Goal: Task Accomplishment & Management: Use online tool/utility

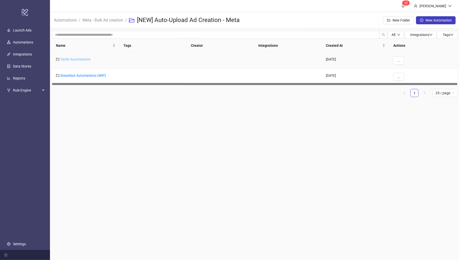
click at [73, 59] on link "Taxfix Automations" at bounding box center [75, 59] width 30 height 4
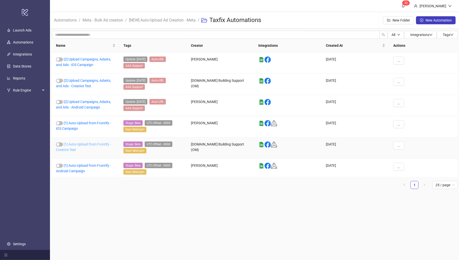
click at [76, 142] on link "[1] Auto-Upload from Frontify - Creative Test" at bounding box center [83, 147] width 55 height 10
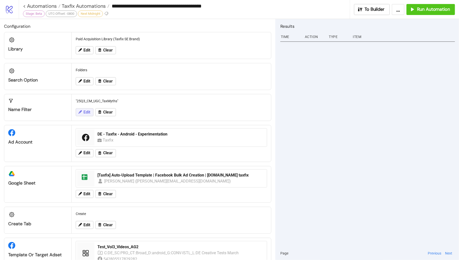
click at [86, 114] on button "Edit" at bounding box center [85, 112] width 18 height 8
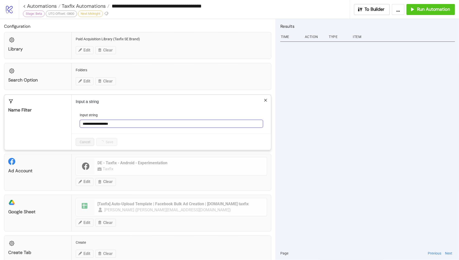
drag, startPoint x: 128, startPoint y: 123, endPoint x: 80, endPoint y: 118, distance: 48.3
click at [80, 118] on div "**********" at bounding box center [172, 120] width 184 height 16
paste input "text"
type input "**********"
click at [107, 141] on span "Save" at bounding box center [104, 142] width 8 height 4
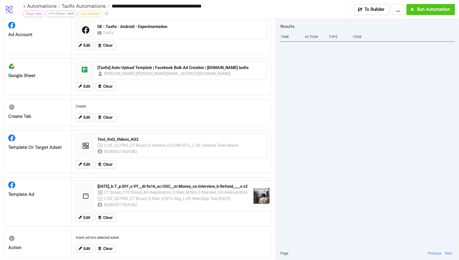
scroll to position [116, 0]
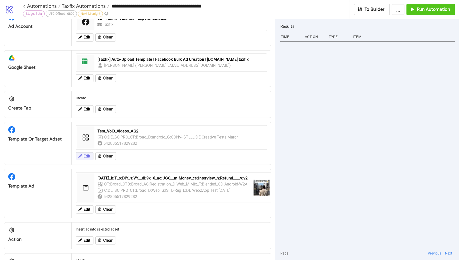
click at [88, 154] on span "Edit" at bounding box center [87, 156] width 7 height 5
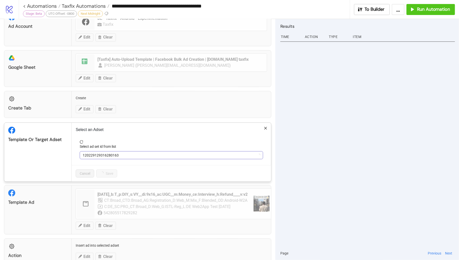
click at [129, 153] on span "120229129316280163" at bounding box center [172, 156] width 178 height 8
click at [129, 153] on span "Test_Vol3_Videos_AG2" at bounding box center [172, 156] width 178 height 8
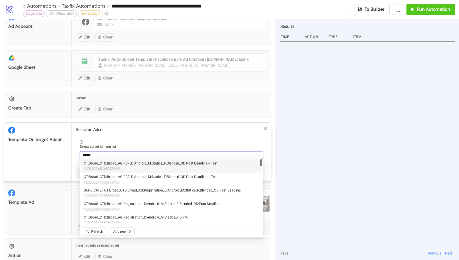
type input "*******"
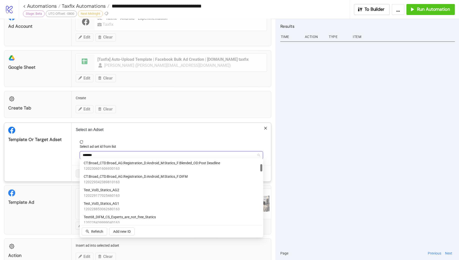
scroll to position [45, 0]
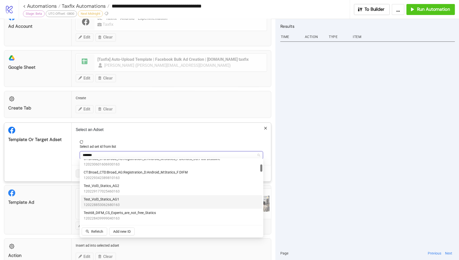
click at [128, 198] on div "Test_Vol3_Statics_AG1 120228853062680163" at bounding box center [172, 202] width 176 height 11
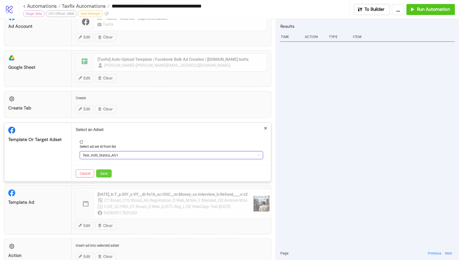
click at [107, 172] on span "Save" at bounding box center [104, 174] width 8 height 4
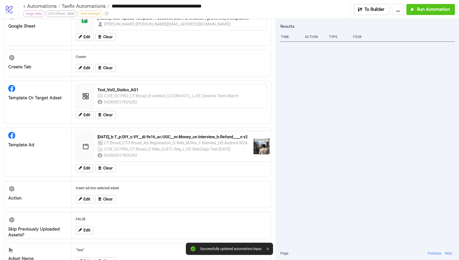
scroll to position [162, 0]
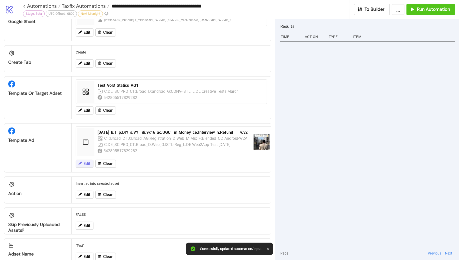
click at [86, 164] on span "Edit" at bounding box center [87, 164] width 7 height 5
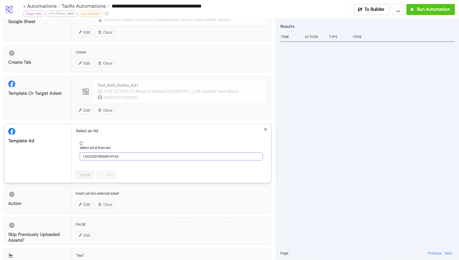
click at [133, 153] on span "120232078544910163" at bounding box center [172, 157] width 178 height 8
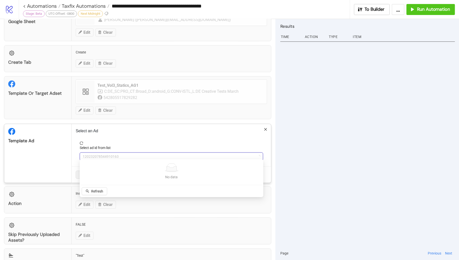
click at [140, 142] on span "reload" at bounding box center [172, 144] width 184 height 4
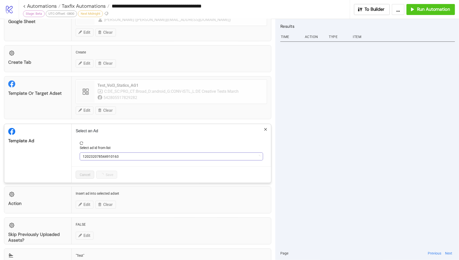
click at [116, 153] on span "120232078544910163" at bounding box center [172, 157] width 178 height 8
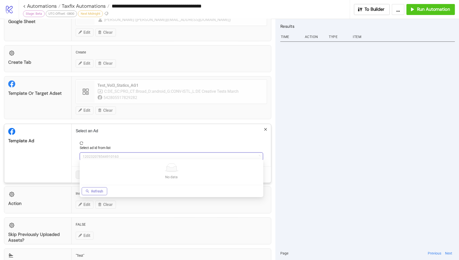
click at [101, 191] on span "Refresh" at bounding box center [97, 191] width 12 height 4
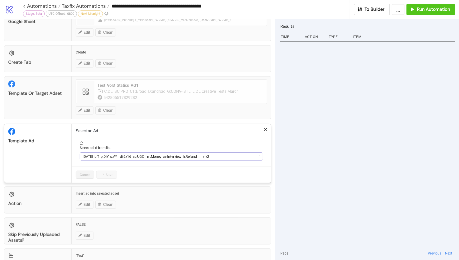
click at [141, 153] on span "[DATE]_b:T_p:DIY_s:VY__di:9x16_ac:UGC__m:Money_ce:Interview_h:Refund____v:v2" at bounding box center [172, 157] width 178 height 8
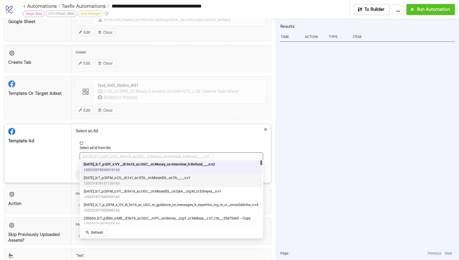
click at [160, 178] on span "[DATE]_b:T_p:DIFM_s:CS__di:1x1_ac:STA__m:MissedDL_ce:TA_____v:v1" at bounding box center [137, 178] width 107 height 6
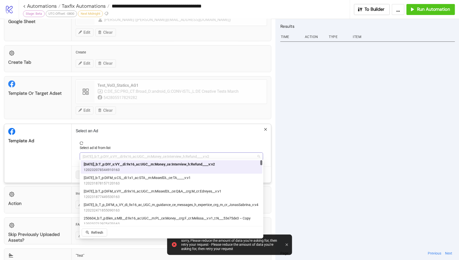
click at [200, 155] on span "[DATE]_b:T_p:DIY_s:VY__di:9x16_ac:UGC__m:Money_ce:Interview_h:Refund____v:v2" at bounding box center [172, 157] width 178 height 8
click at [173, 182] on span "120231878157120163" at bounding box center [137, 184] width 107 height 6
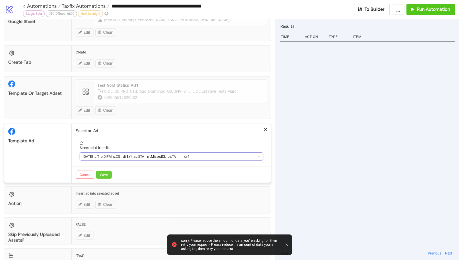
click at [102, 171] on button "Save" at bounding box center [104, 175] width 16 height 8
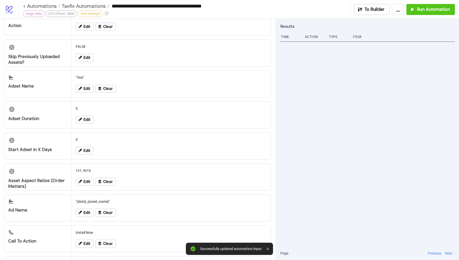
scroll to position [333, 0]
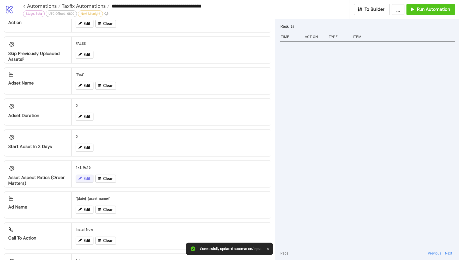
click at [84, 178] on button "Edit" at bounding box center [85, 179] width 18 height 8
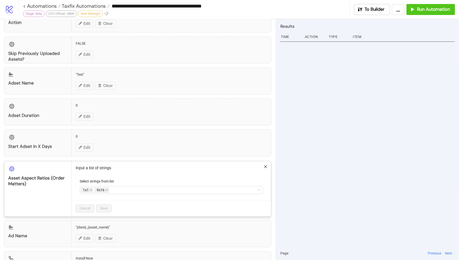
click at [267, 156] on div "**********" at bounding box center [229, 130] width 459 height 260
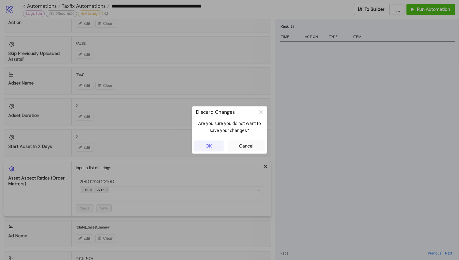
click at [206, 142] on button "OK" at bounding box center [209, 146] width 30 height 11
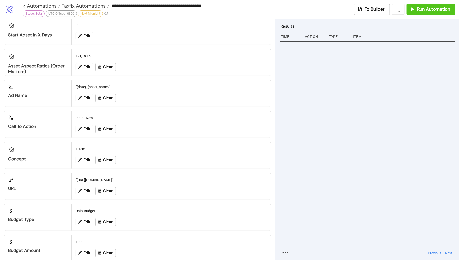
scroll to position [449, 0]
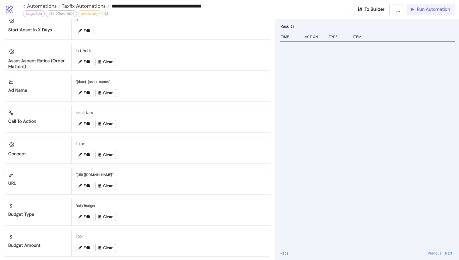
click at [430, 13] on button "Run Automation" at bounding box center [431, 9] width 49 height 11
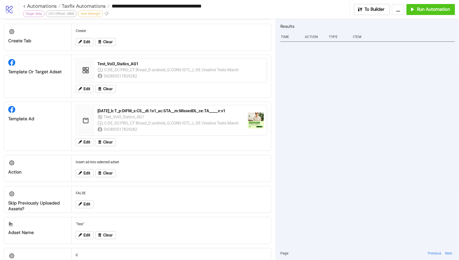
scroll to position [182, 0]
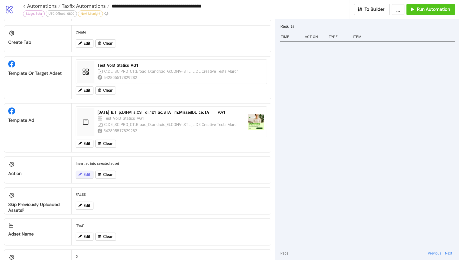
click at [85, 174] on span "Edit" at bounding box center [87, 175] width 7 height 5
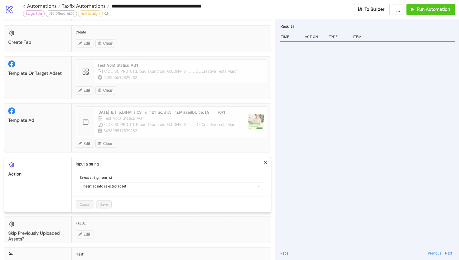
click at [268, 159] on div "Input a string Select string from list Insert ad into selected adset Cancel Save" at bounding box center [172, 184] width 200 height 55
click at [265, 161] on icon "close" at bounding box center [266, 163] width 4 height 4
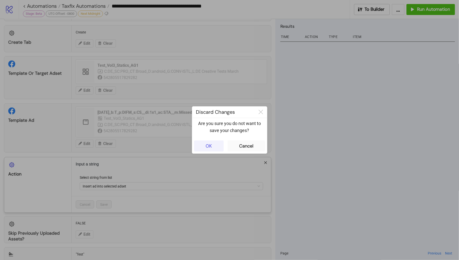
click at [208, 143] on button "OK" at bounding box center [209, 146] width 30 height 11
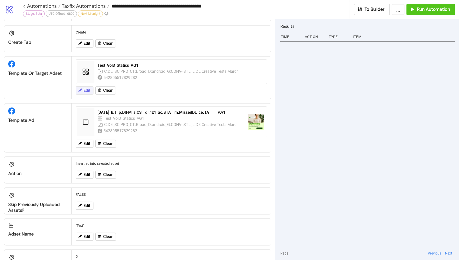
click at [81, 90] on icon at bounding box center [80, 90] width 5 height 5
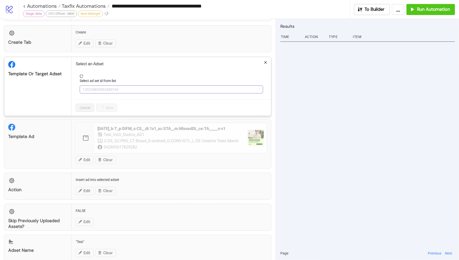
click at [127, 87] on span "120228853062680163" at bounding box center [172, 90] width 178 height 8
click at [127, 87] on span "Test_Vol3_Statics_AG1" at bounding box center [172, 90] width 178 height 8
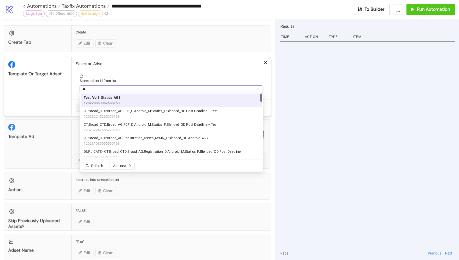
type input "***"
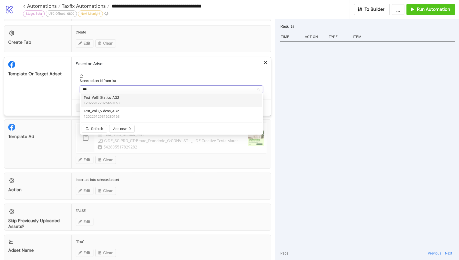
click at [129, 99] on div "Test_Vol3_Statics_AG2 120229177025460163" at bounding box center [172, 100] width 176 height 11
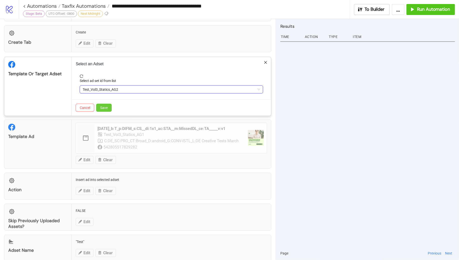
click at [107, 107] on span "Save" at bounding box center [104, 108] width 8 height 4
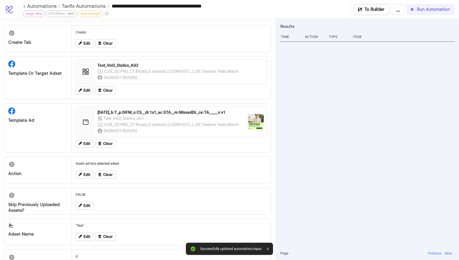
click at [419, 11] on span "Run Automation" at bounding box center [433, 10] width 33 height 6
